Goal: Task Accomplishment & Management: Use online tool/utility

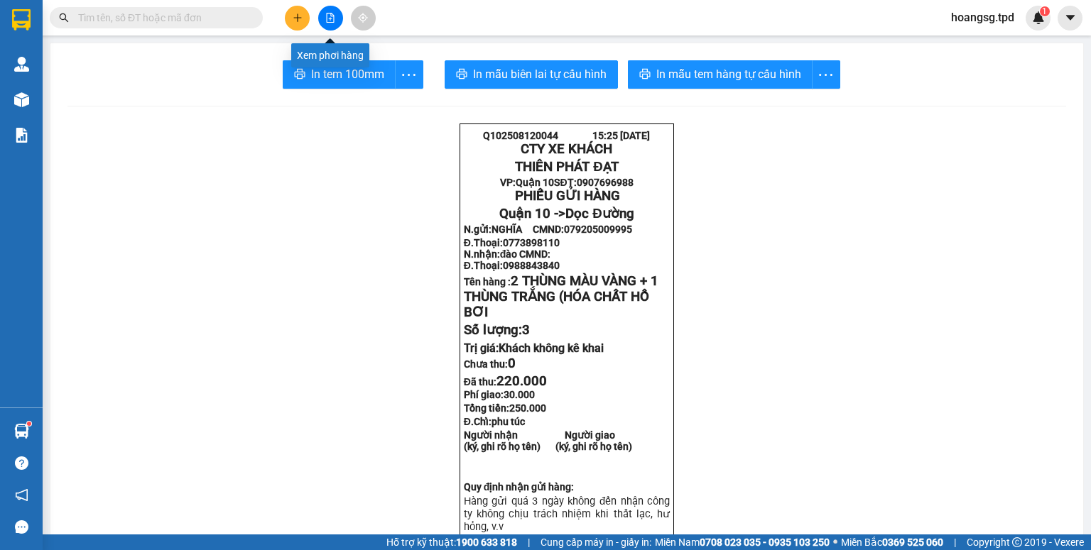
click at [332, 18] on icon "file-add" at bounding box center [331, 18] width 8 height 10
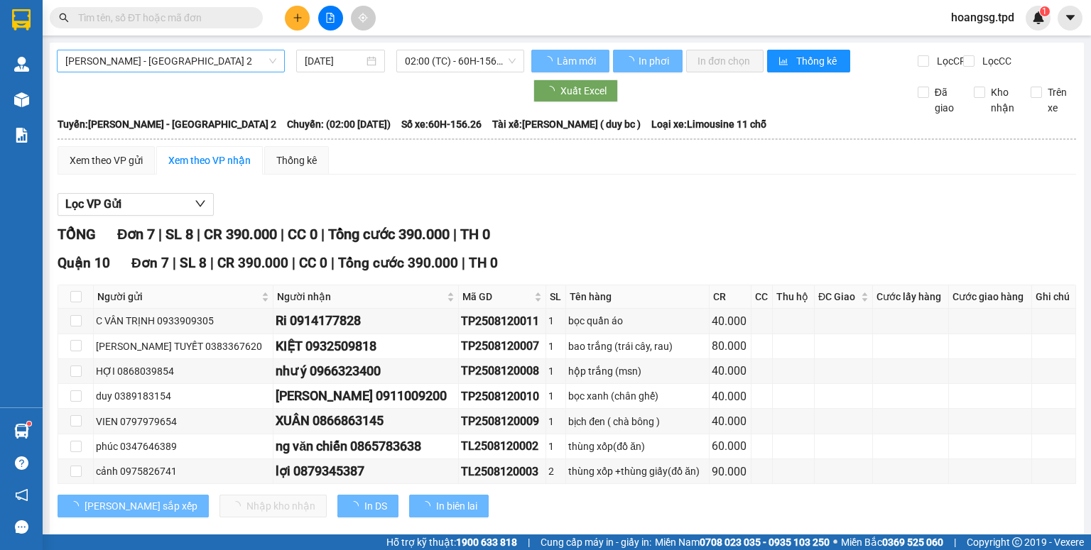
click at [173, 67] on span "[PERSON_NAME] - [GEOGRAPHIC_DATA] 2" at bounding box center [170, 60] width 211 height 21
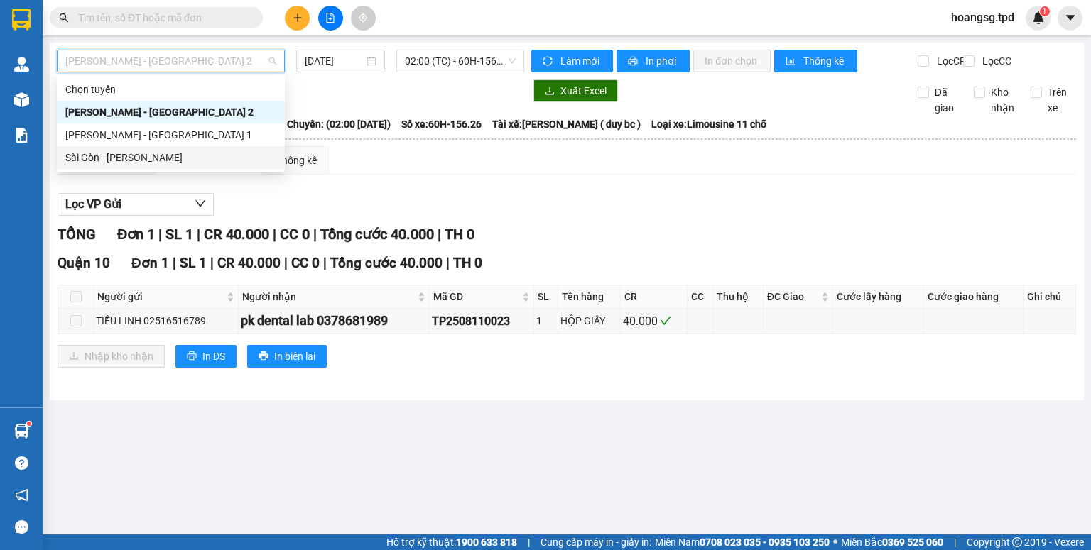
click at [175, 158] on div "Sài Gòn - [PERSON_NAME]" at bounding box center [170, 158] width 211 height 16
type input "[DATE]"
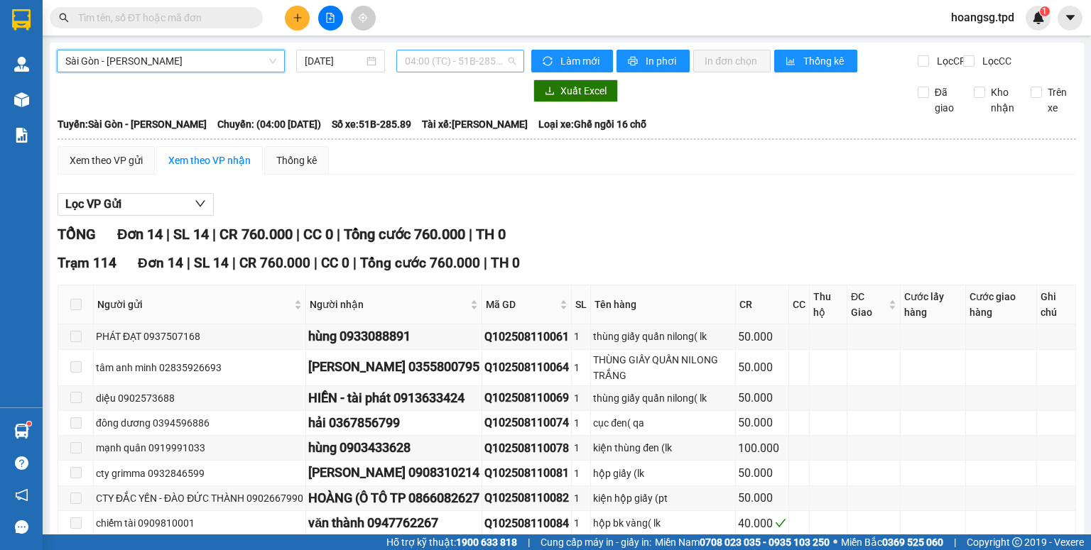
click at [455, 58] on span "04:00 (TC) - 51B-285.89" at bounding box center [461, 60] width 112 height 21
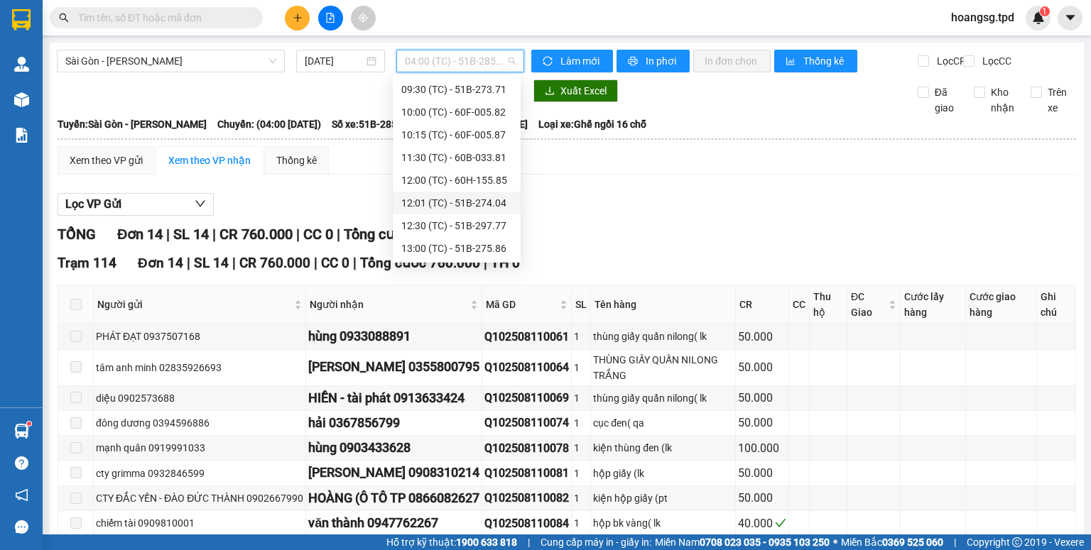
scroll to position [205, 0]
click at [463, 252] on div "17:00 (TC) - 60F-005.80" at bounding box center [456, 249] width 111 height 16
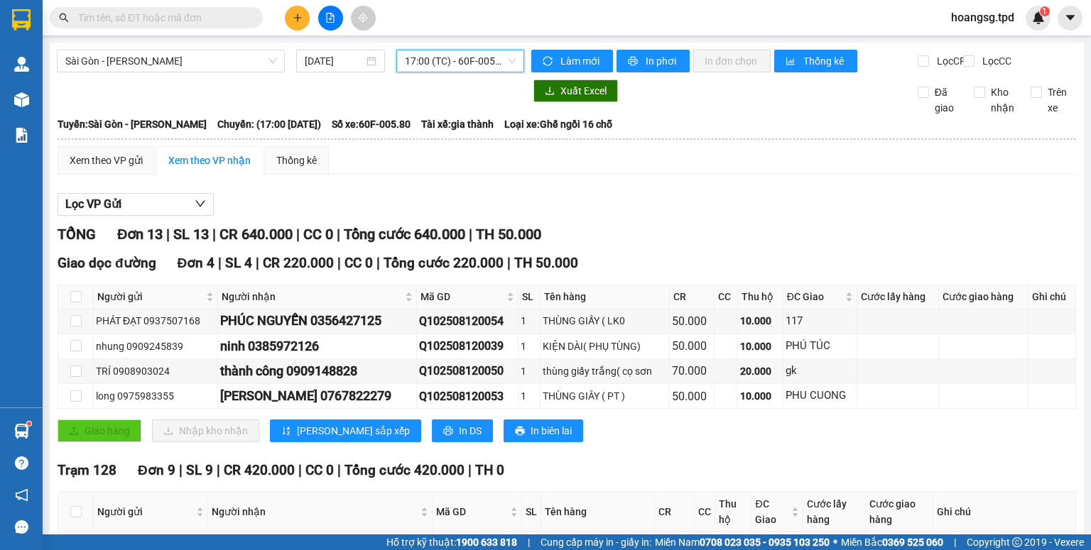
scroll to position [170, 0]
